Goal: Information Seeking & Learning: Learn about a topic

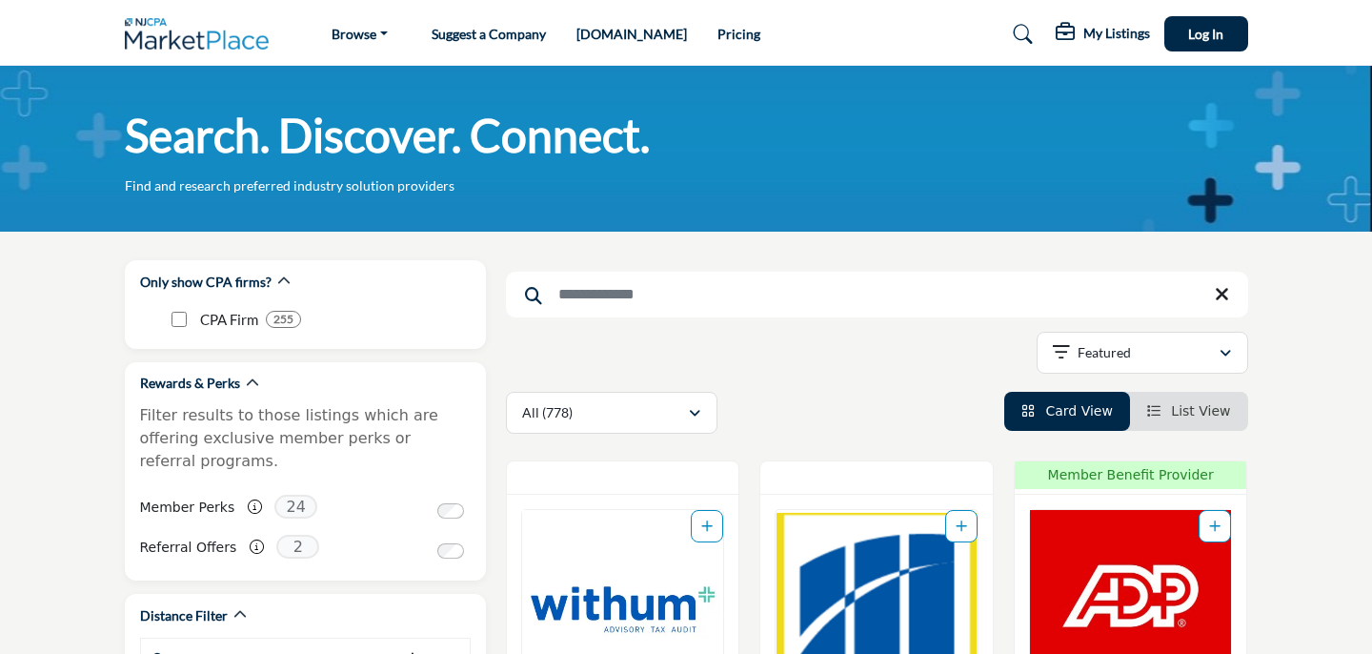
click at [618, 297] on input "Search Keyword" at bounding box center [877, 295] width 742 height 46
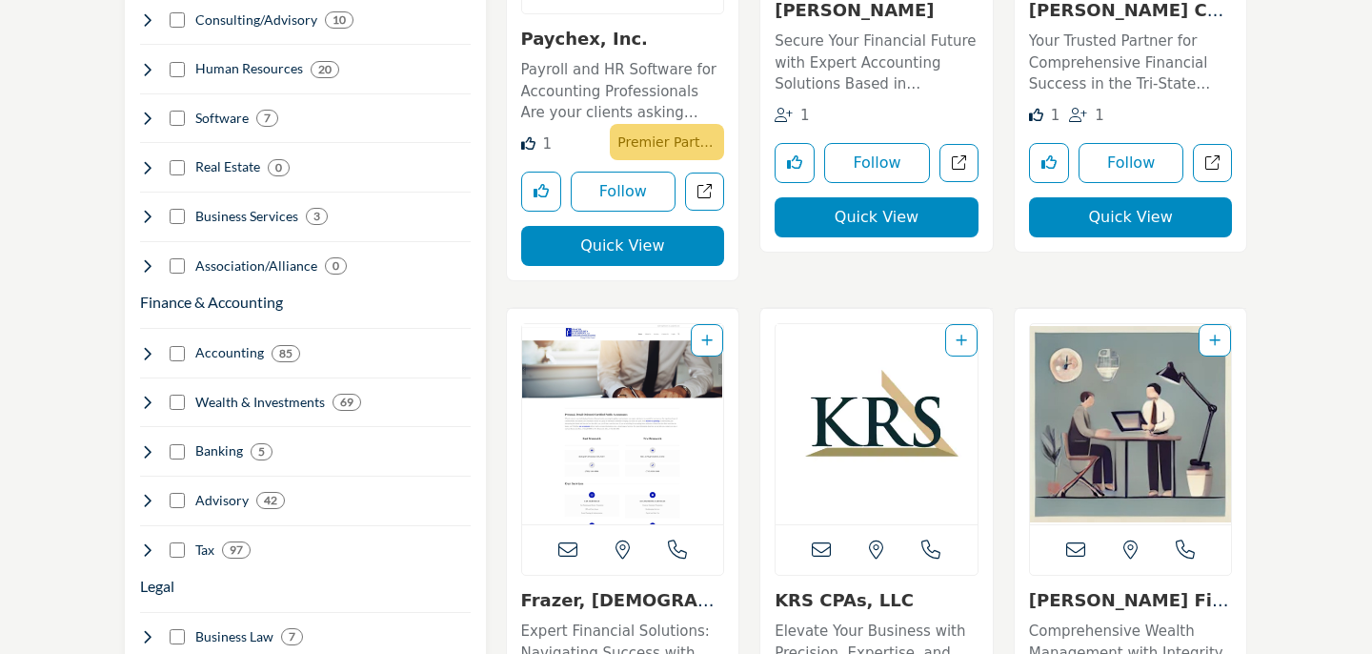
scroll to position [1440, 0]
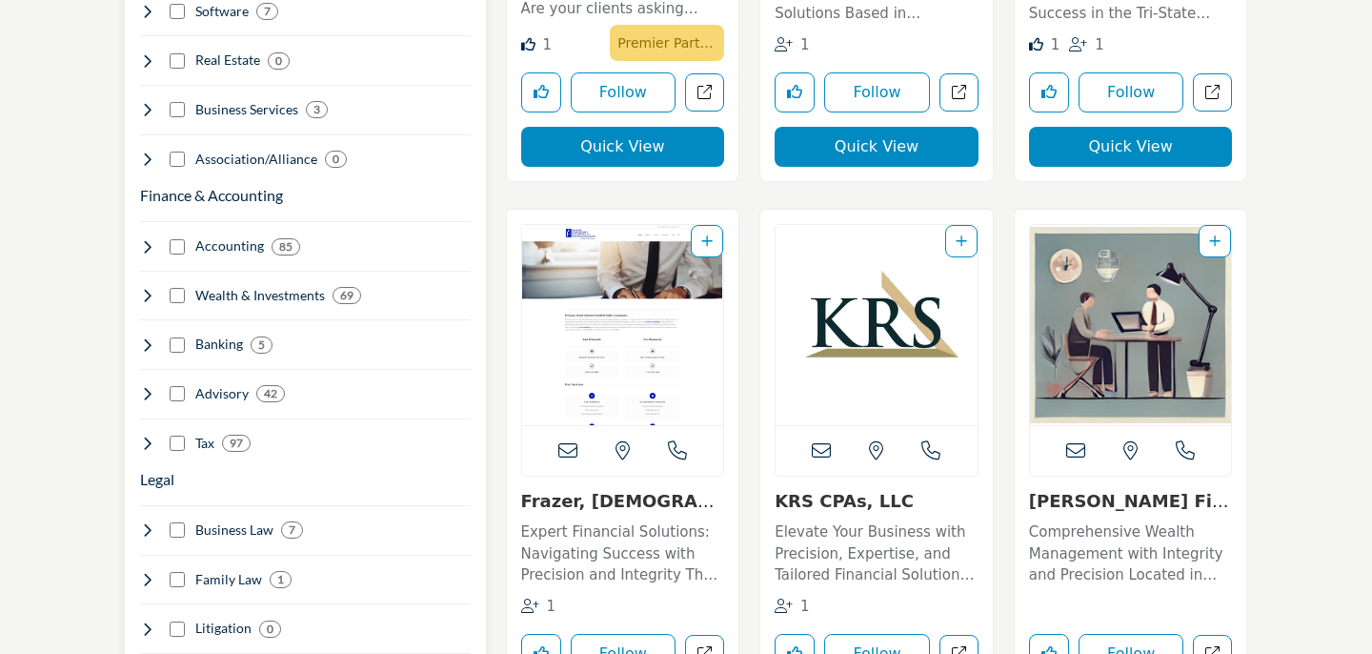
type input "**********"
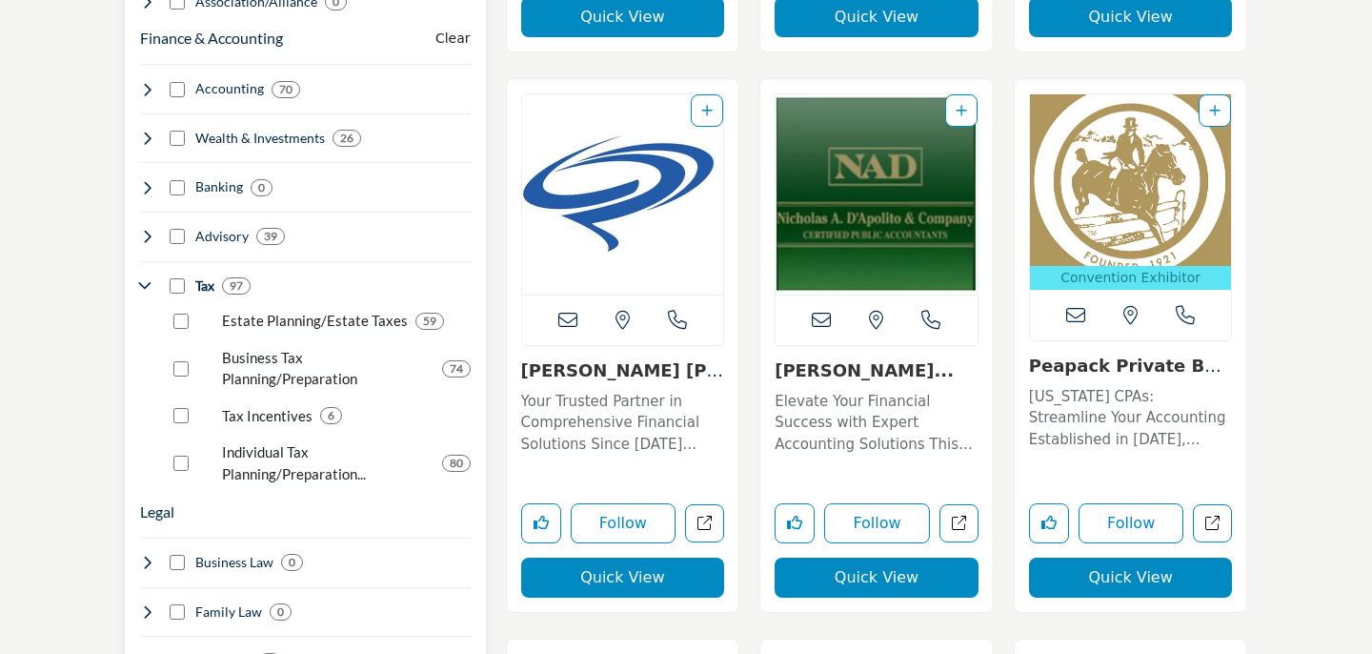
scroll to position [1596, 0]
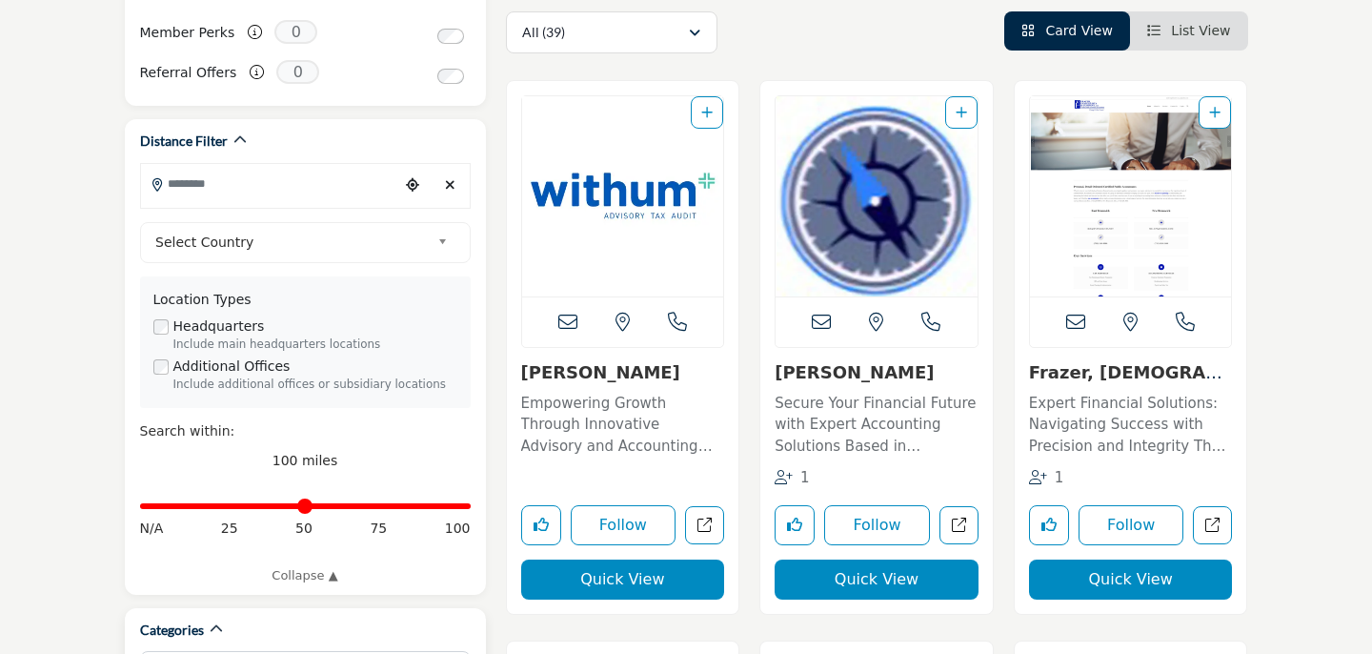
scroll to position [481, 0]
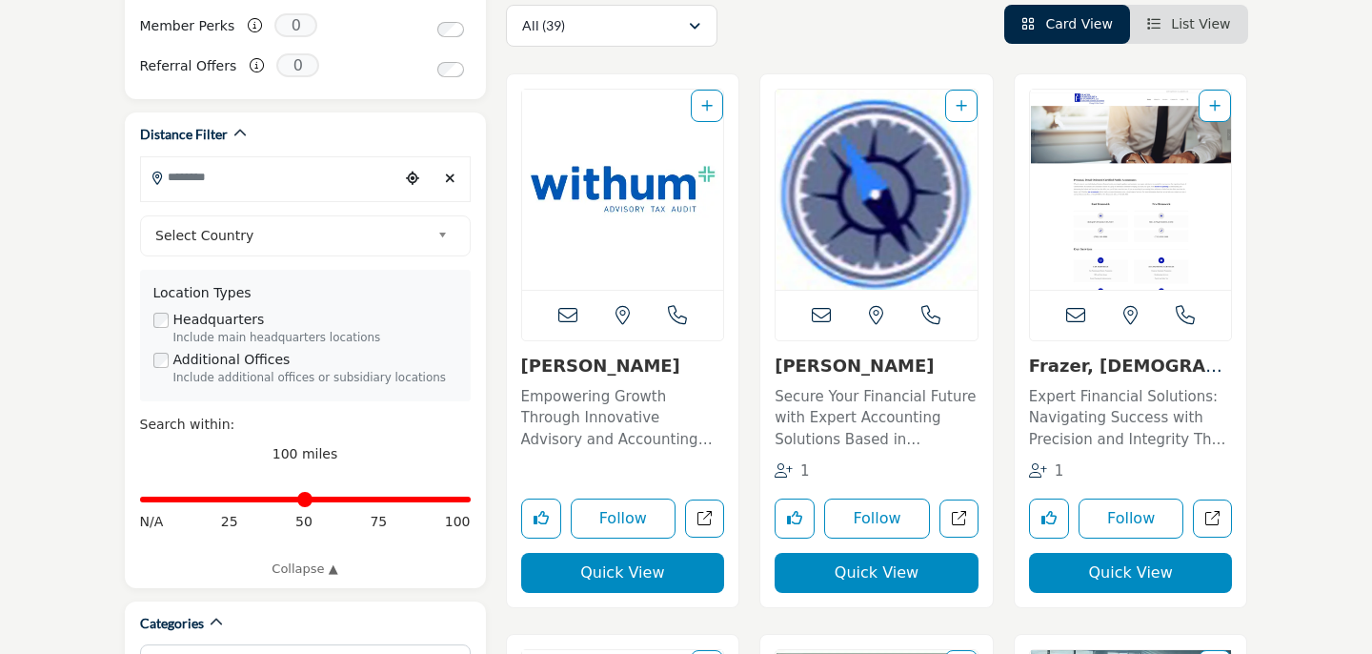
click at [1176, 28] on span "List View" at bounding box center [1200, 23] width 59 height 15
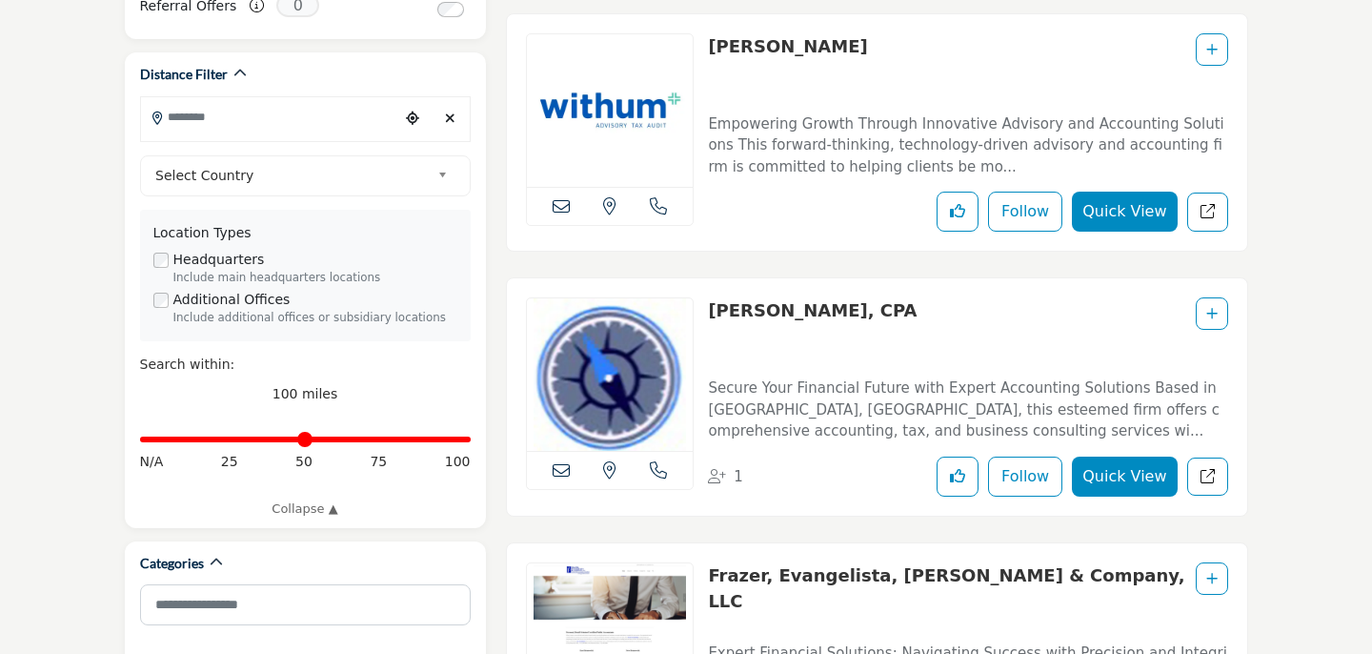
scroll to position [455, 0]
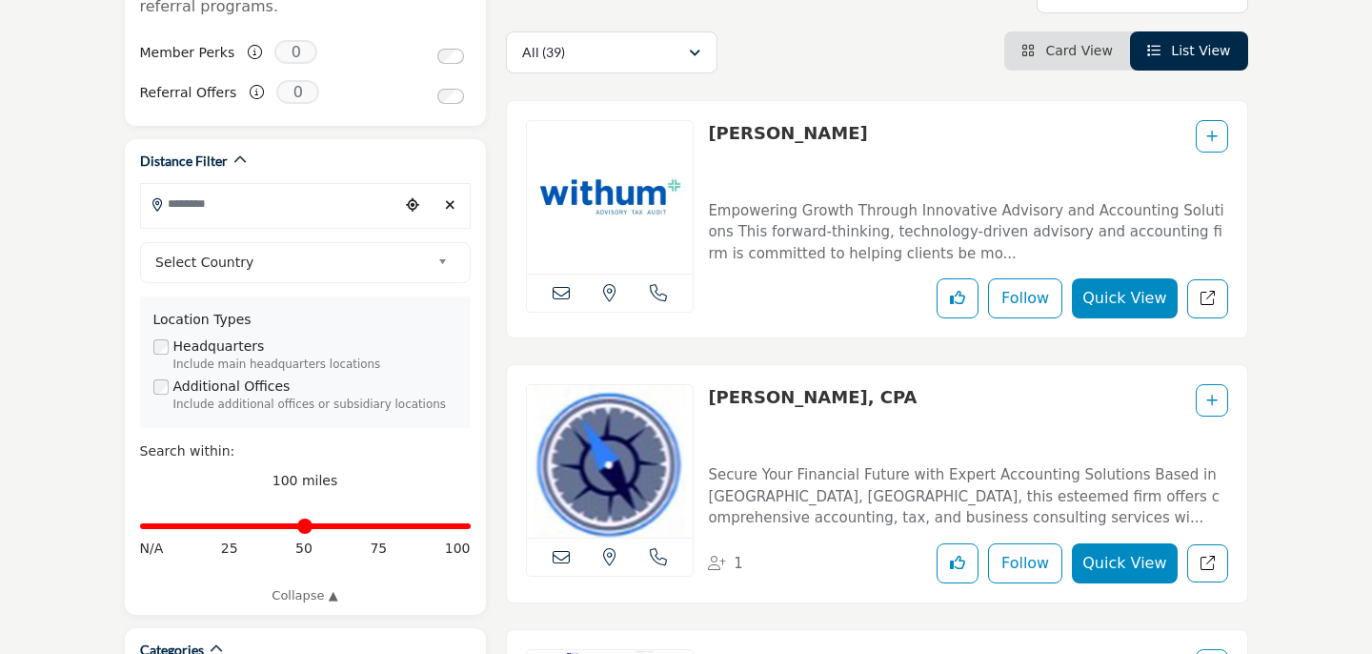
click at [1211, 139] on icon "Add To List" at bounding box center [1212, 136] width 11 height 13
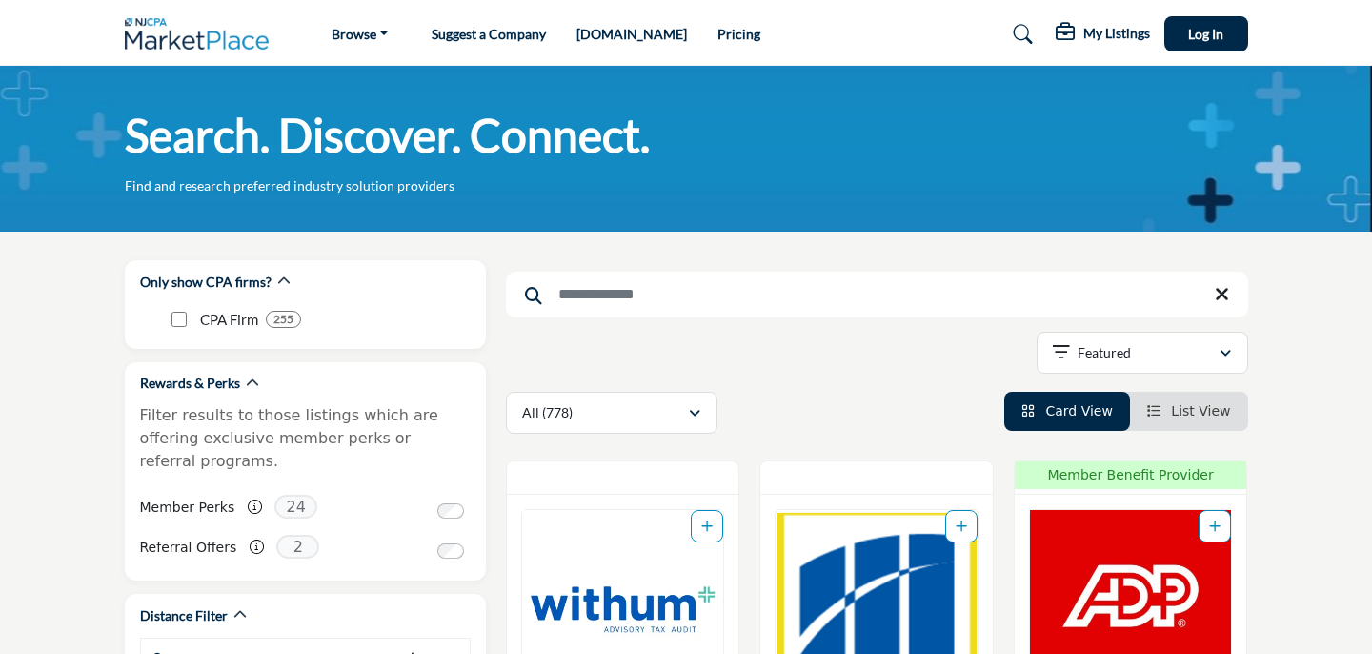
click at [655, 289] on input "Search Keyword" at bounding box center [877, 295] width 742 height 46
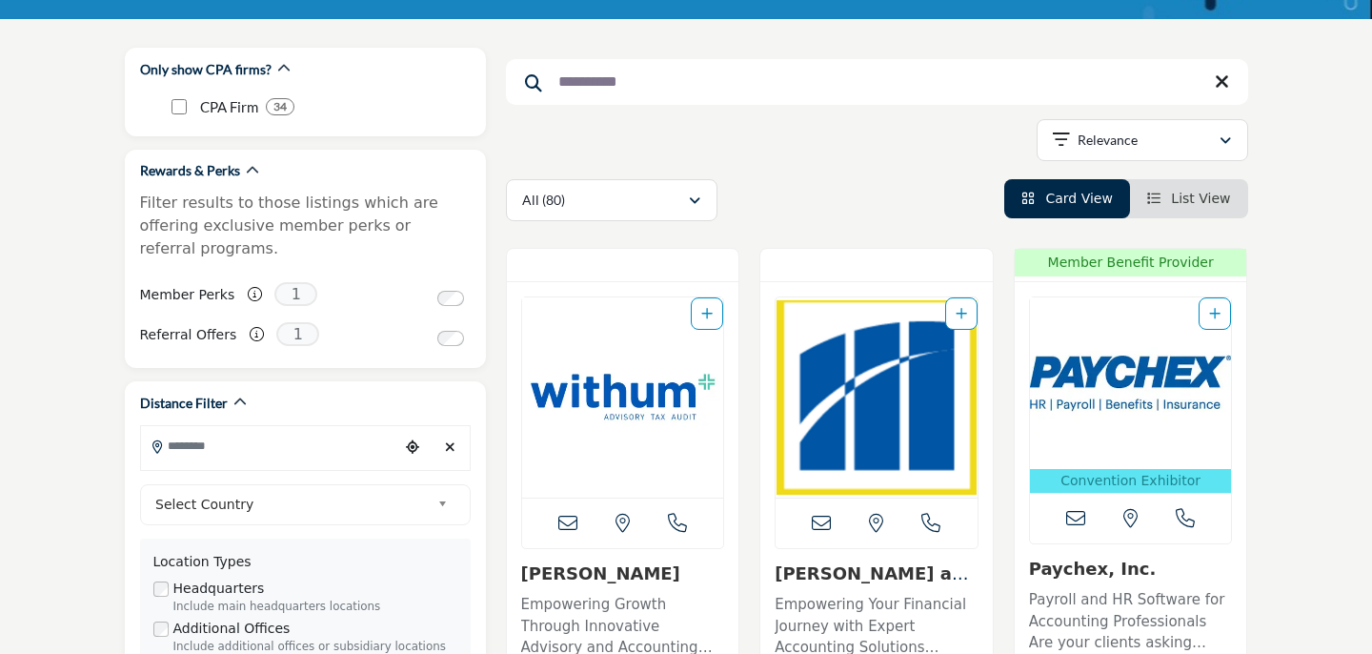
scroll to position [214, 0]
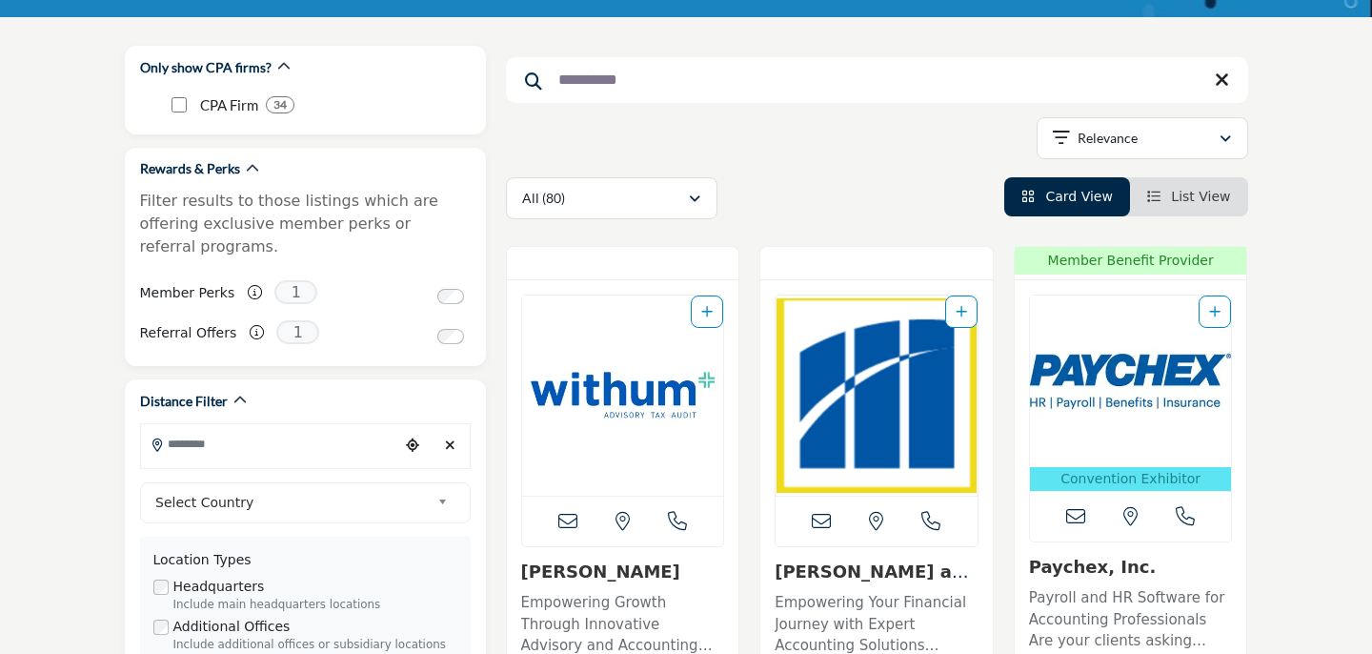
type input "**********"
click at [1162, 219] on div "All (80) All (80)" at bounding box center [877, 198] width 742 height 42
click at [1170, 194] on link "List View" at bounding box center [1189, 196] width 84 height 15
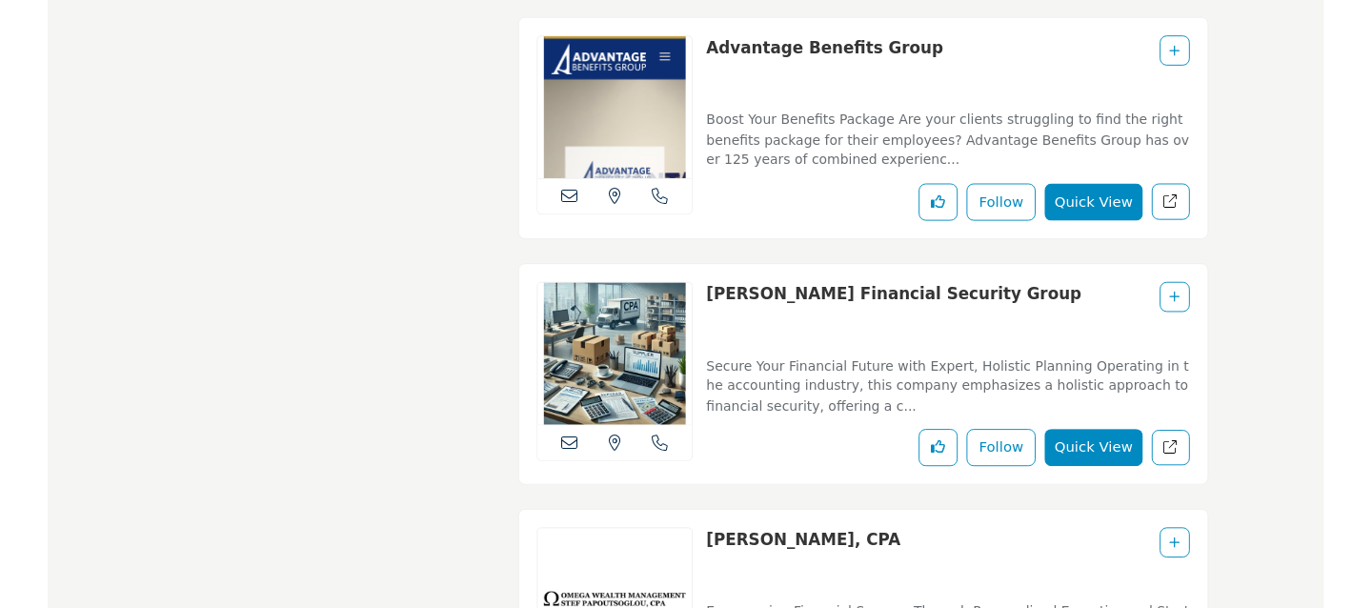
scroll to position [9593, 0]
